Goal: Task Accomplishment & Management: Manage account settings

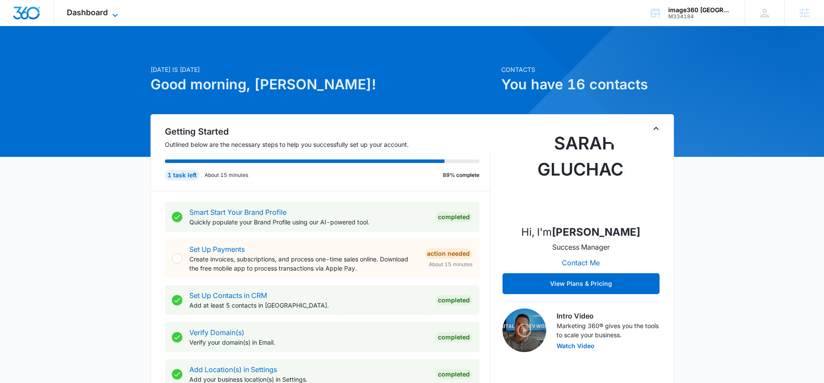
click at [118, 15] on icon at bounding box center [115, 15] width 10 height 10
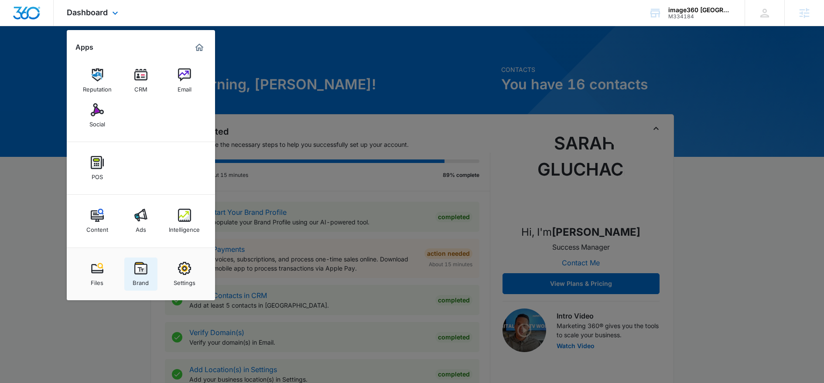
click at [146, 265] on img at bounding box center [140, 268] width 13 height 13
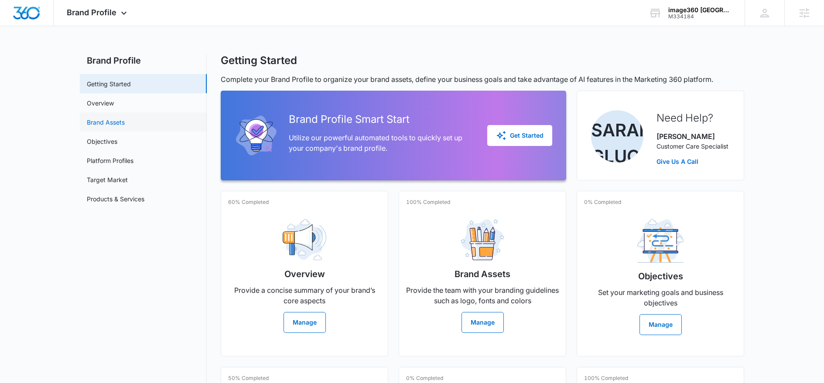
click at [115, 126] on link "Brand Assets" at bounding box center [106, 122] width 38 height 9
